Goal: Task Accomplishment & Management: Manage account settings

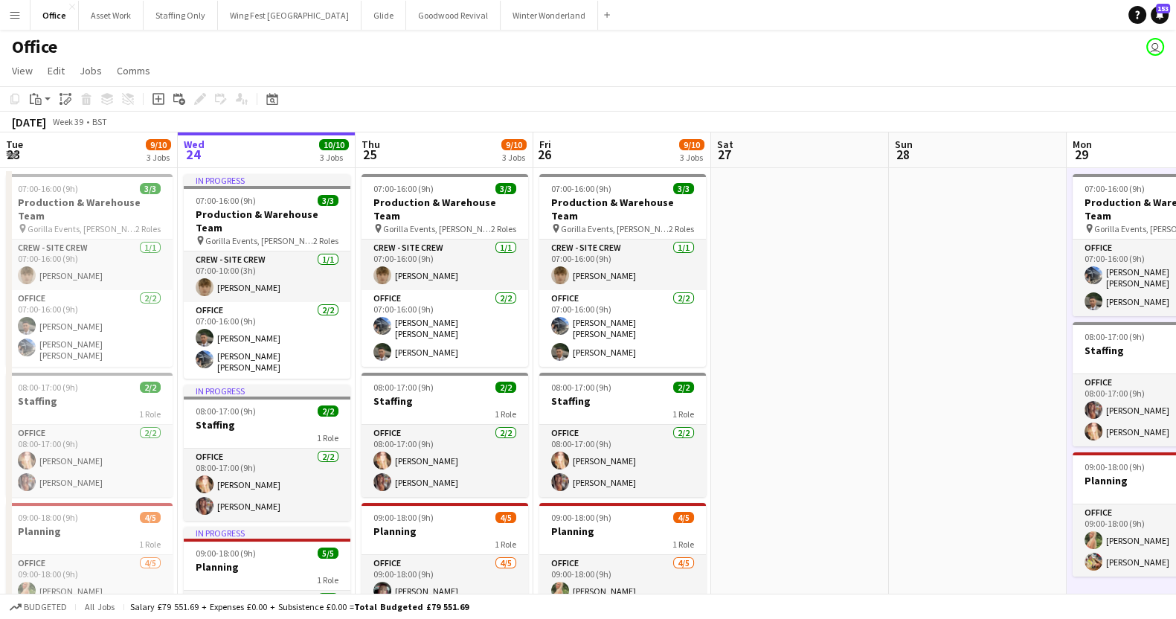
scroll to position [0, 449]
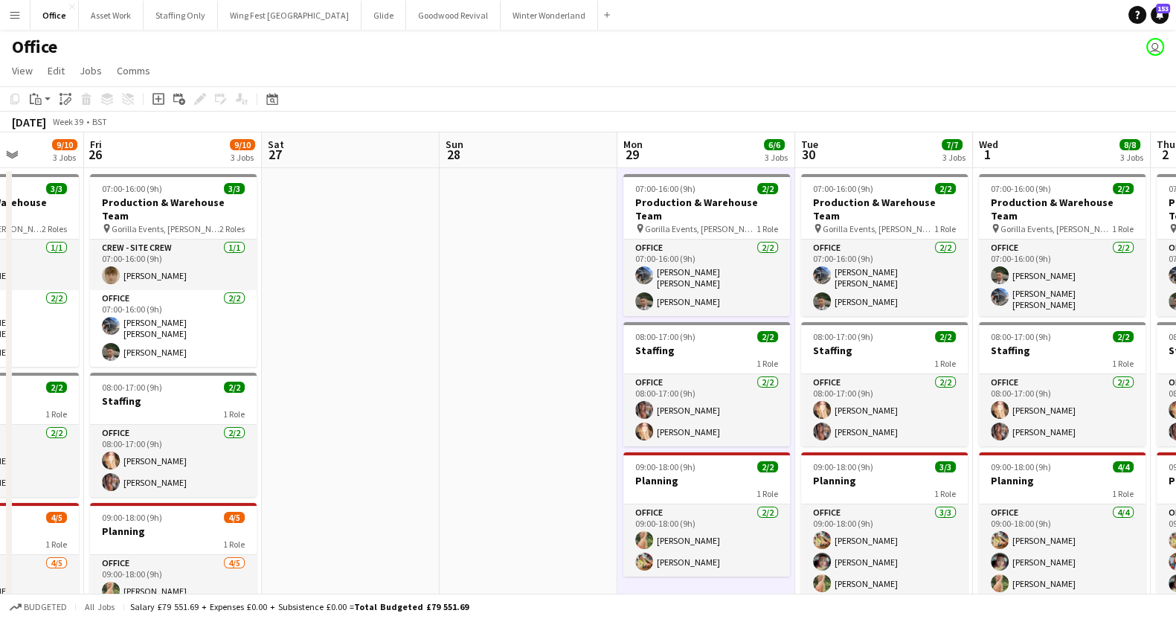
click at [22, 19] on button "Menu" at bounding box center [15, 15] width 30 height 30
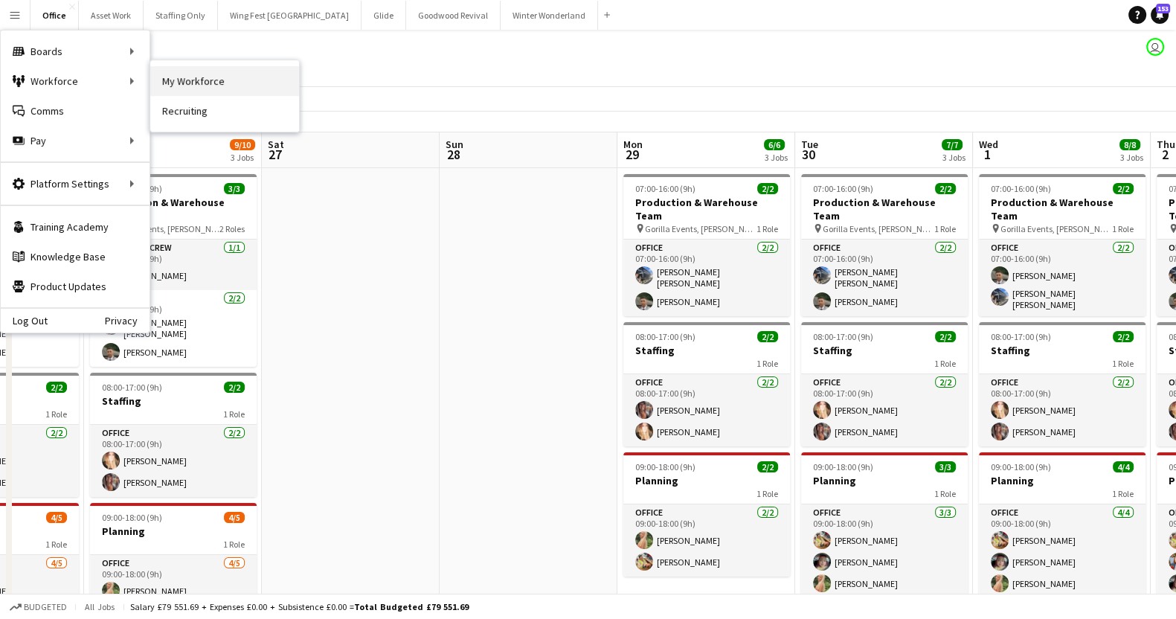
click at [228, 83] on link "My Workforce" at bounding box center [224, 81] width 149 height 30
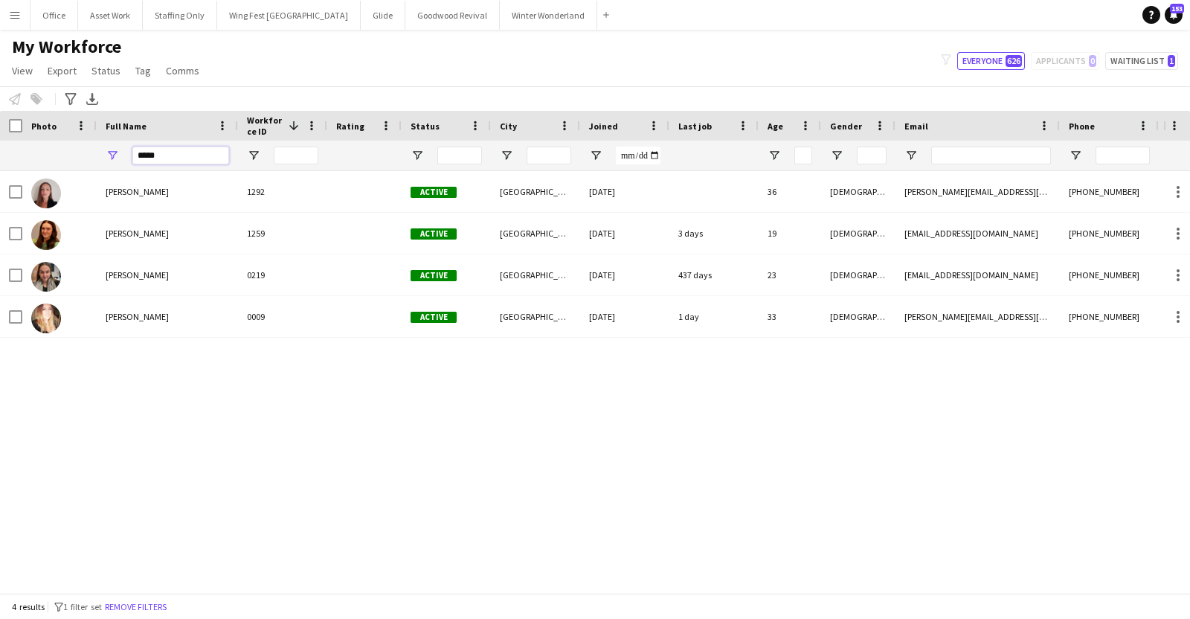
drag, startPoint x: 165, startPoint y: 154, endPoint x: 43, endPoint y: 136, distance: 123.3
click at [43, 136] on div "Workforce Details Photo Full Name 1" at bounding box center [835, 141] width 1670 height 60
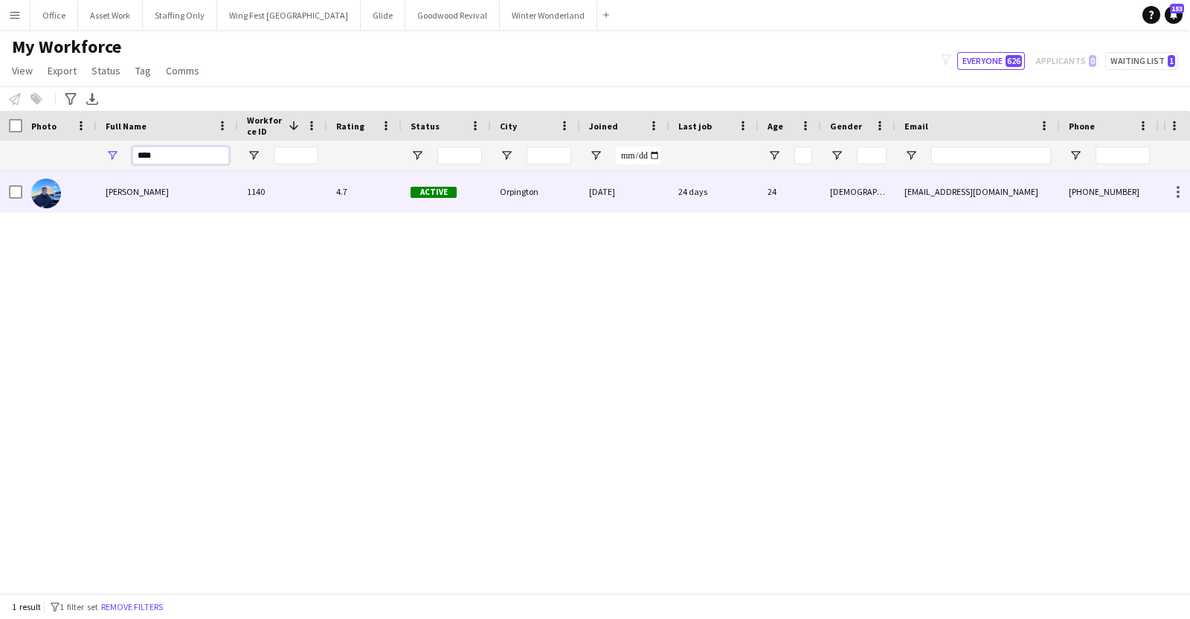
type input "****"
click at [127, 188] on span "[PERSON_NAME]" at bounding box center [137, 191] width 63 height 11
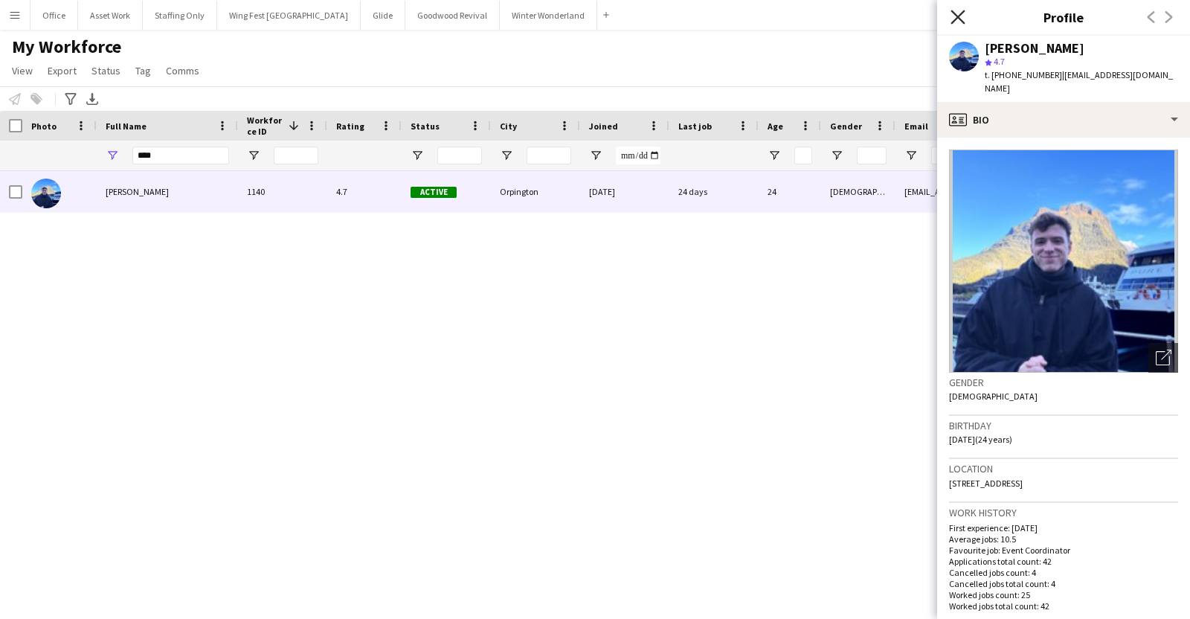
click at [956, 19] on icon at bounding box center [958, 17] width 14 height 14
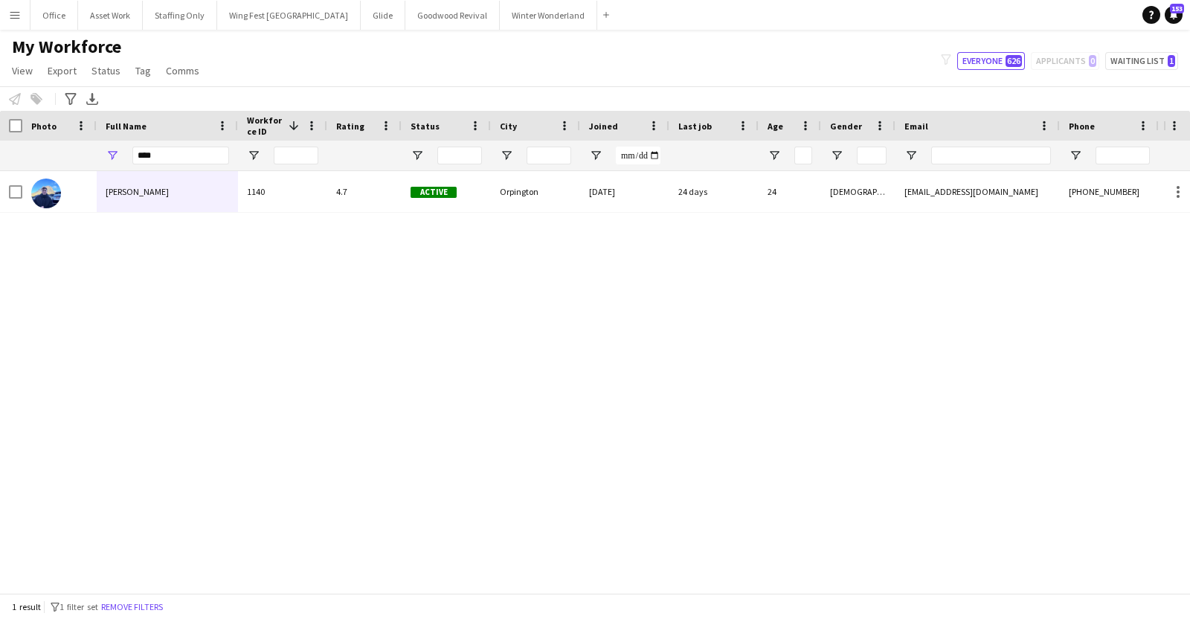
click at [660, 391] on div "[PERSON_NAME] 1140 4.7 Active Orpington [DATE] 24 days 24 [DEMOGRAPHIC_DATA] [E…" at bounding box center [582, 375] width 1164 height 408
drag, startPoint x: 167, startPoint y: 163, endPoint x: 119, endPoint y: 150, distance: 50.0
click at [119, 151] on div "****" at bounding box center [167, 156] width 141 height 30
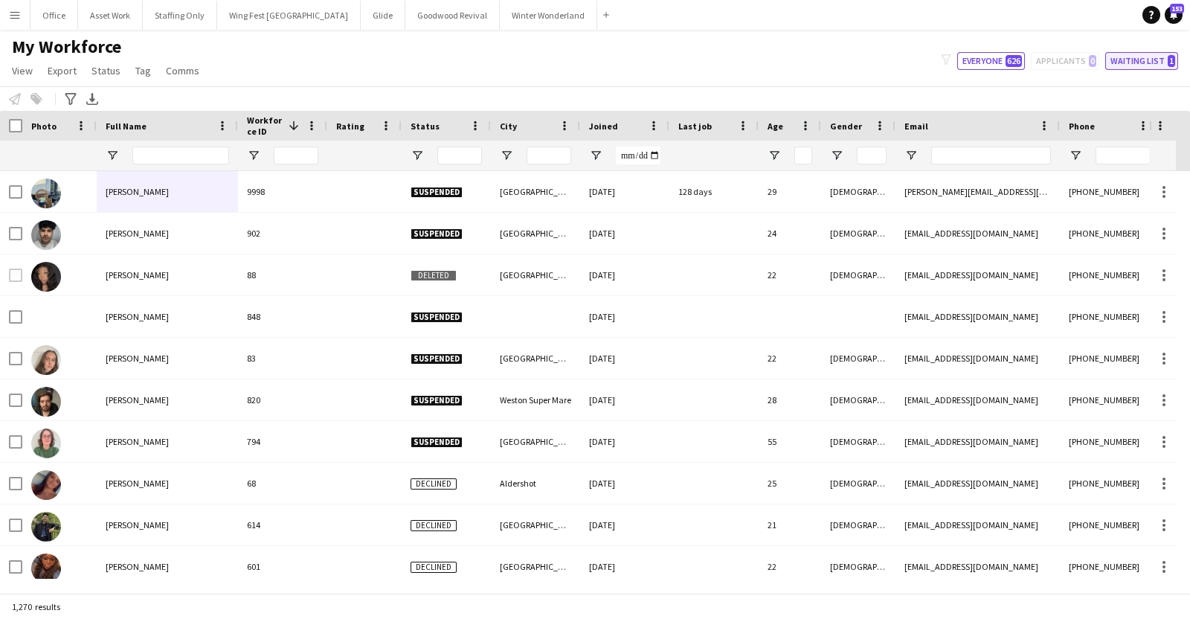
click at [1114, 57] on button "Waiting list 1" at bounding box center [1142, 61] width 73 height 18
type input "**********"
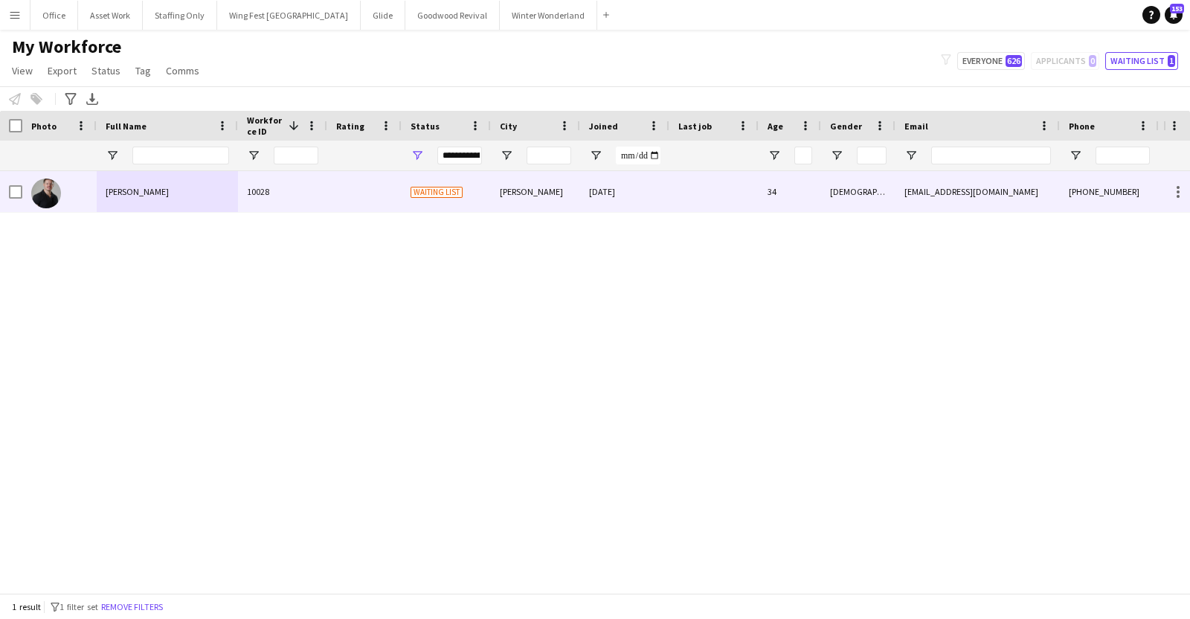
click at [161, 200] on div "[PERSON_NAME]" at bounding box center [167, 191] width 141 height 41
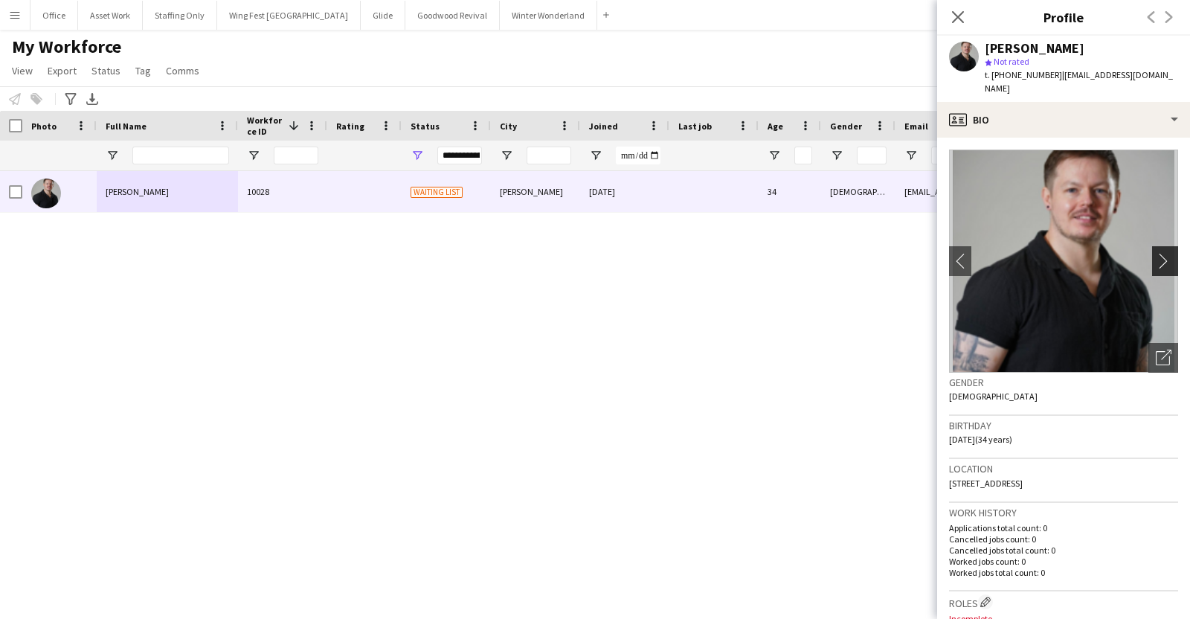
click at [1156, 253] on app-icon "chevron-right" at bounding box center [1167, 261] width 23 height 16
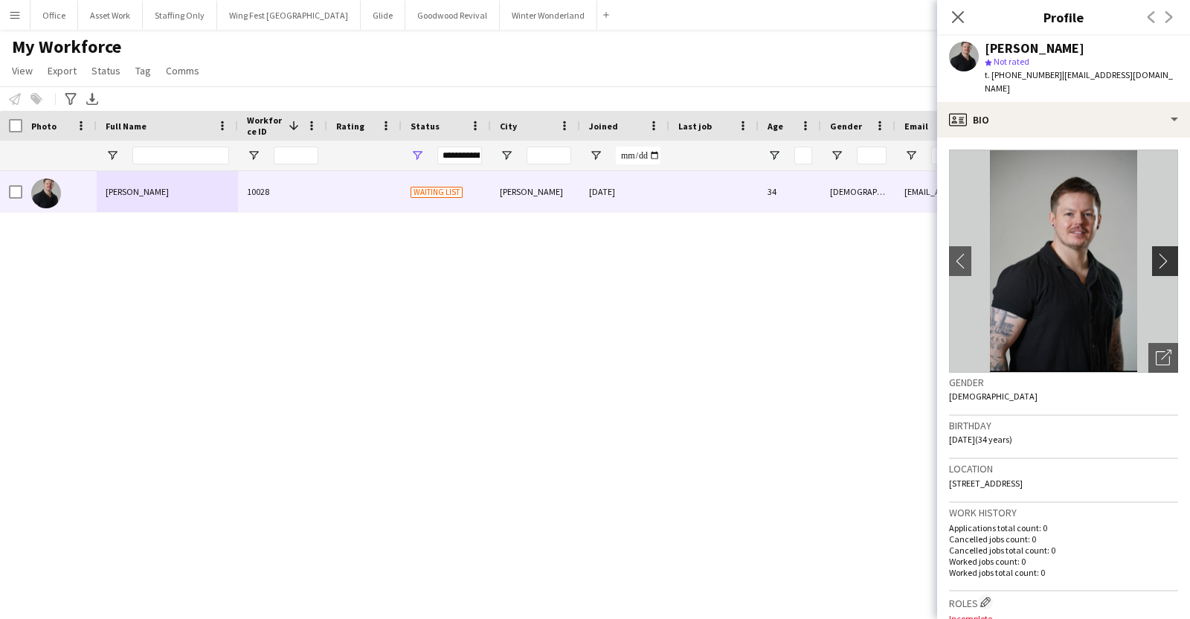
click at [1156, 253] on app-icon "chevron-right" at bounding box center [1167, 261] width 23 height 16
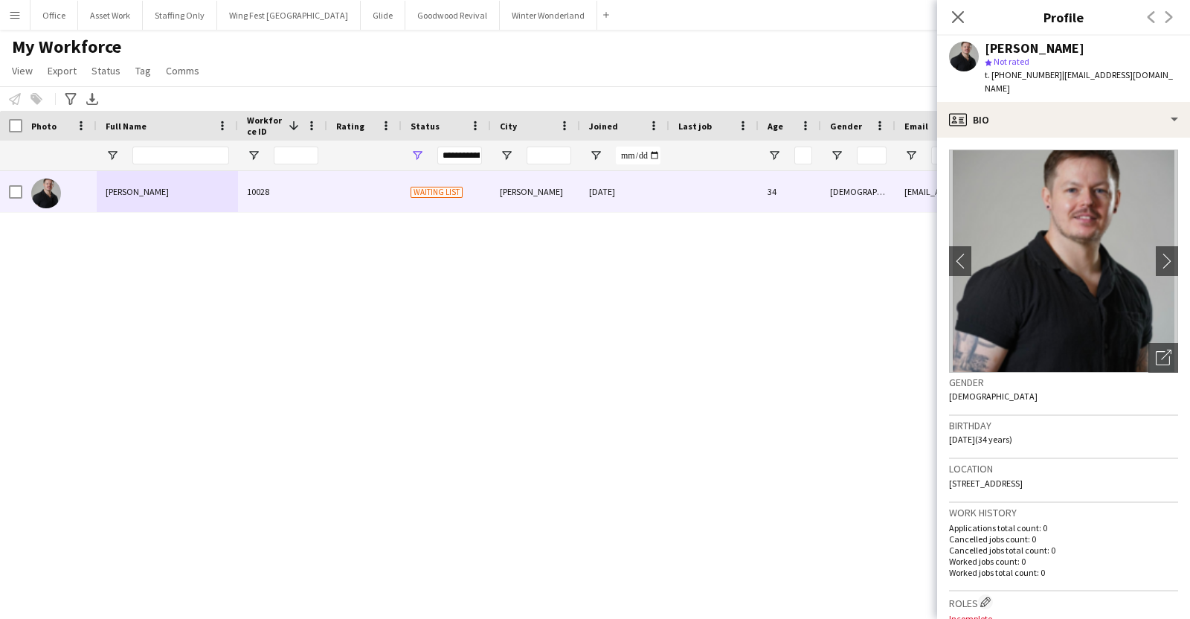
click at [748, 367] on div "[PERSON_NAME] 10028 Waiting list [PERSON_NAME] [DATE] 34 [DEMOGRAPHIC_DATA] [EM…" at bounding box center [582, 375] width 1164 height 408
